Goal: Task Accomplishment & Management: Use online tool/utility

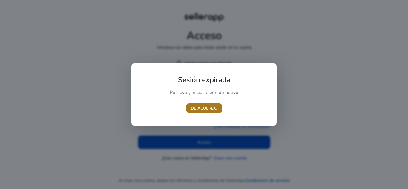
click at [210, 112] on span "button" at bounding box center [204, 108] width 36 height 14
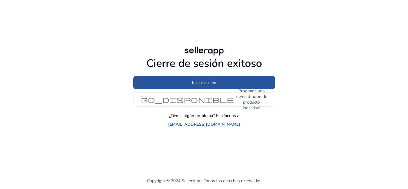
click at [219, 82] on span at bounding box center [204, 83] width 142 height 14
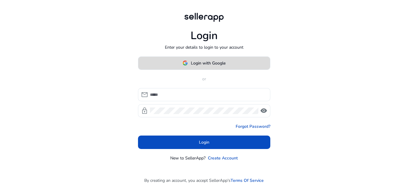
click at [234, 64] on span at bounding box center [204, 63] width 132 height 14
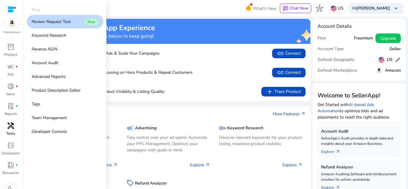
click at [16, 126] on div "handyman" at bounding box center [10, 126] width 17 height 10
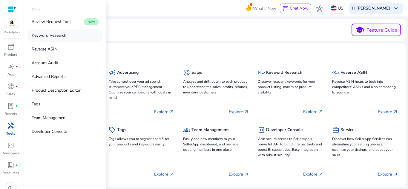
click at [30, 41] on link "Keyword Research" at bounding box center [65, 35] width 77 height 13
